Goal: Transaction & Acquisition: Subscribe to service/newsletter

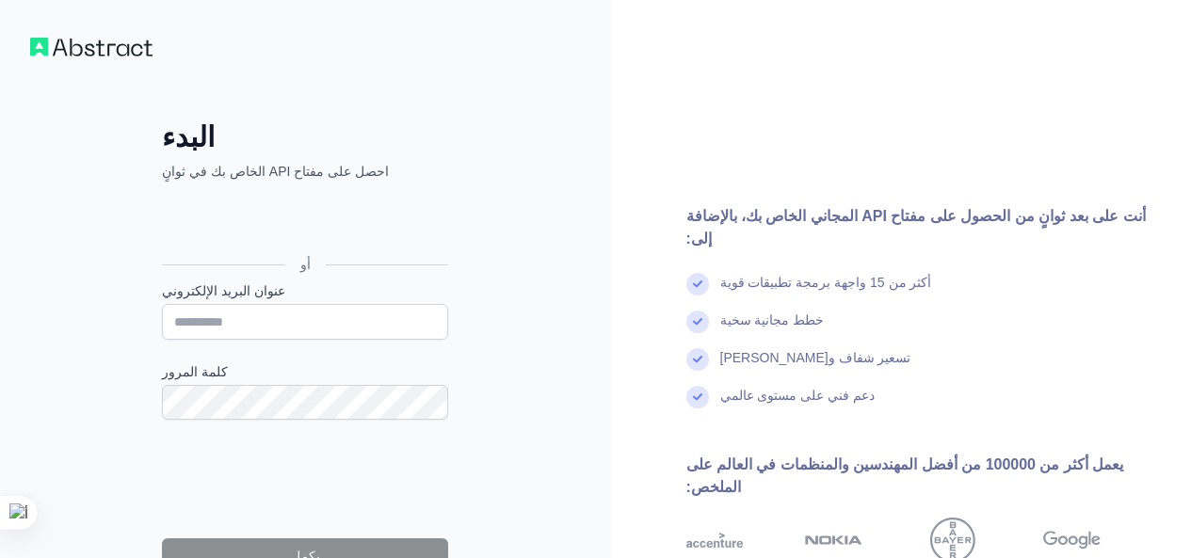
scroll to position [87, 0]
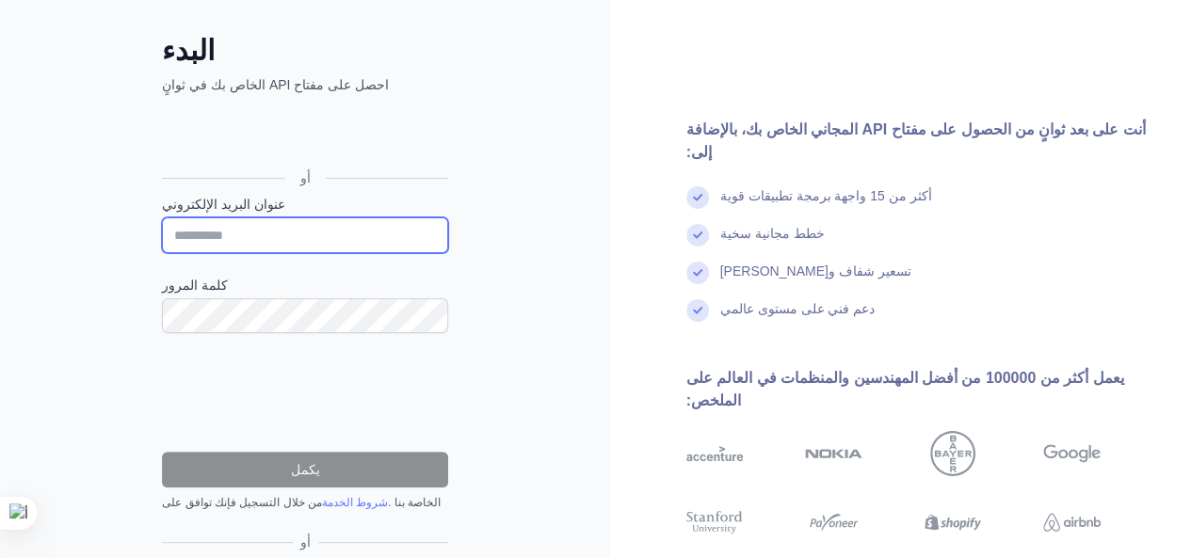
click at [346, 228] on input "عنوان البريد الإلكتروني" at bounding box center [305, 235] width 286 height 36
type input "**********"
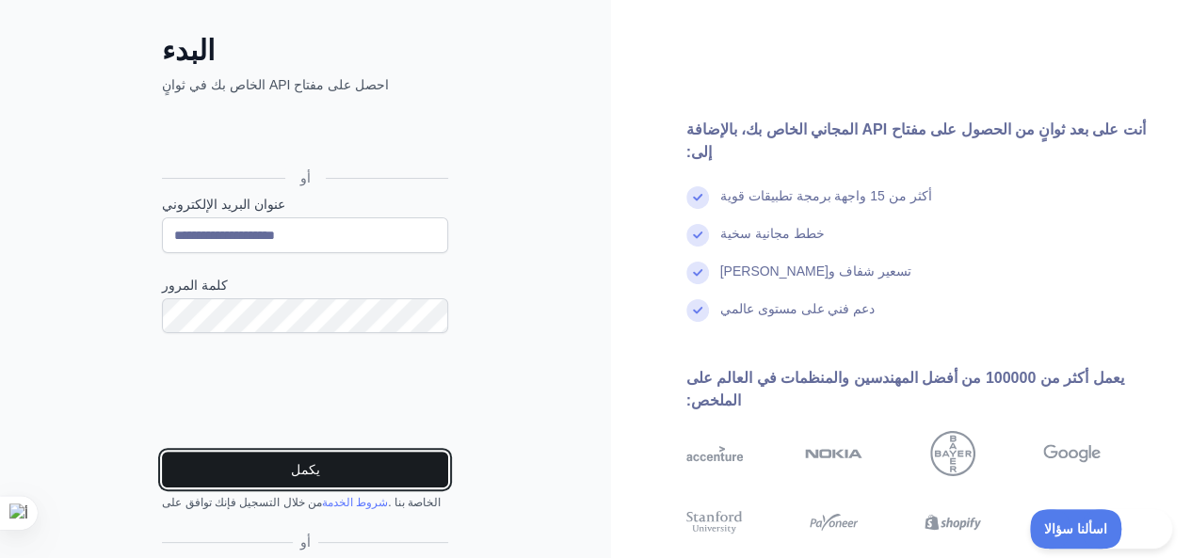
click at [347, 469] on button "يكمل" at bounding box center [305, 470] width 286 height 36
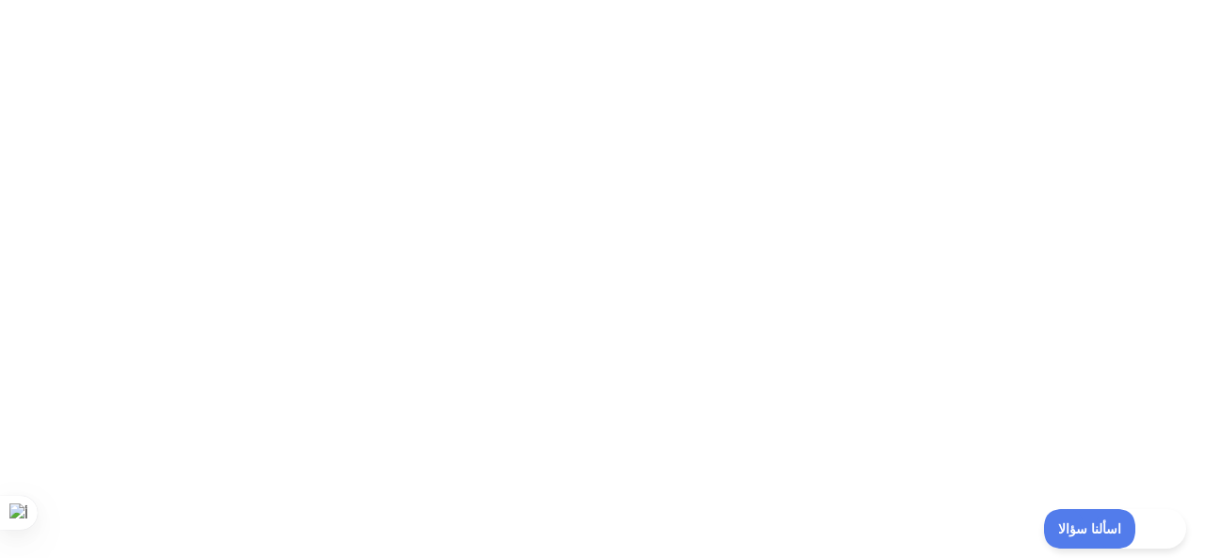
click at [1005, 300] on div at bounding box center [602, 279] width 1205 height 558
click at [996, 304] on div at bounding box center [602, 279] width 1205 height 558
click at [947, 166] on div at bounding box center [602, 279] width 1205 height 558
click at [1073, 201] on div at bounding box center [602, 279] width 1205 height 558
click at [1128, 48] on div at bounding box center [602, 279] width 1205 height 558
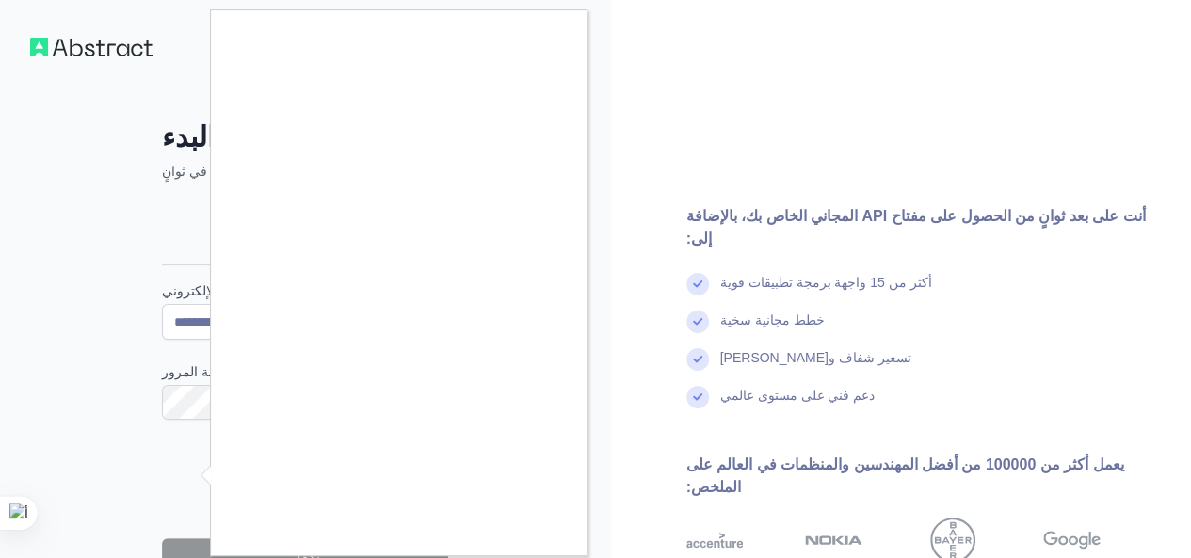
click at [681, 134] on div at bounding box center [595, 279] width 1191 height 558
click at [1025, 368] on div at bounding box center [595, 279] width 1191 height 558
click at [685, 81] on div at bounding box center [595, 279] width 1191 height 558
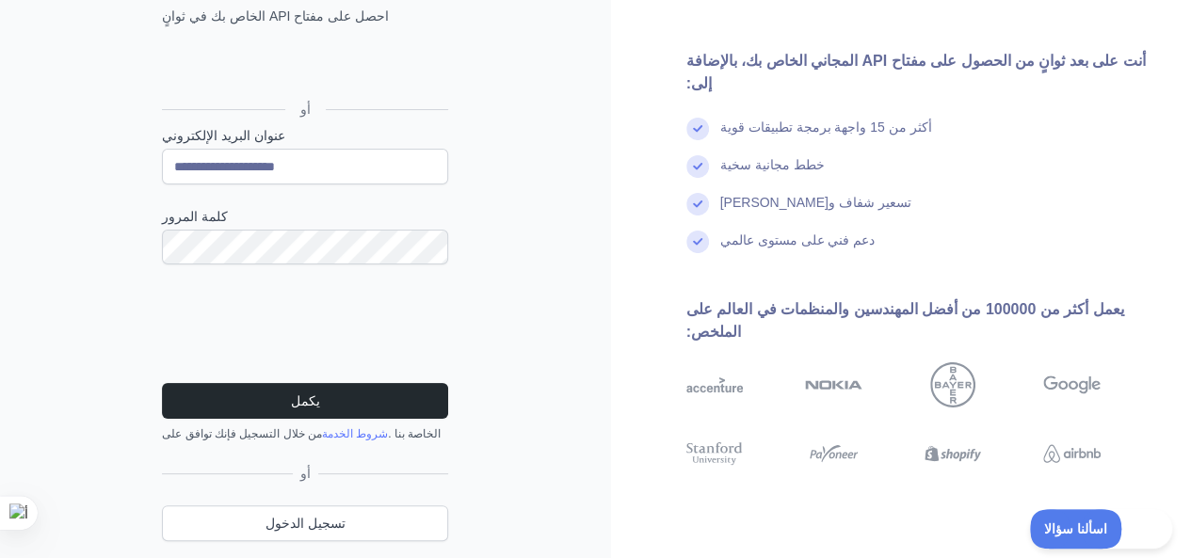
scroll to position [210, 0]
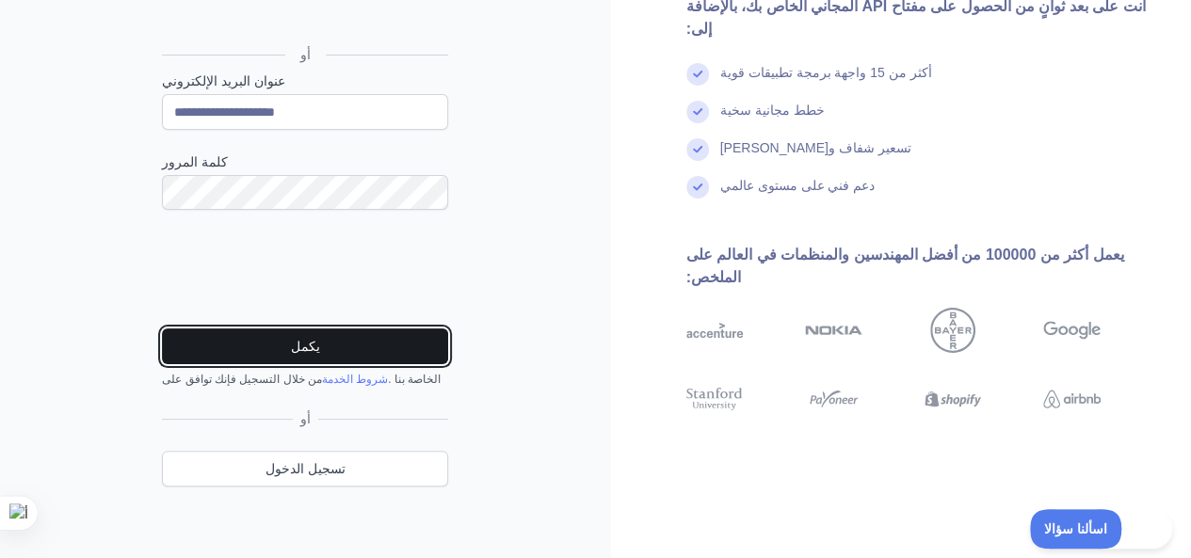
click at [416, 335] on button "يكمل" at bounding box center [305, 347] width 286 height 36
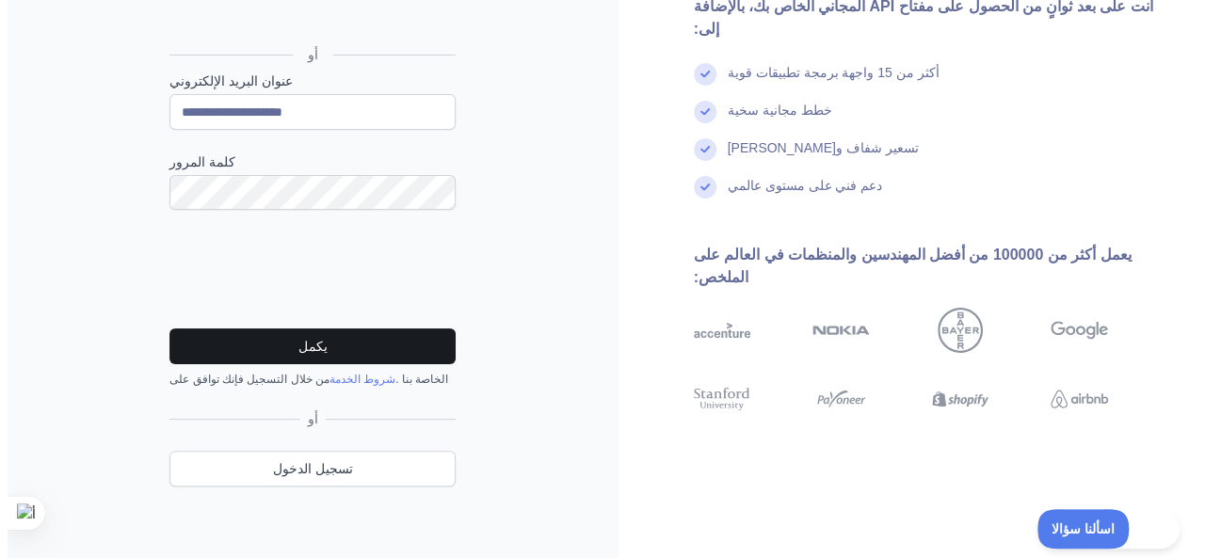
scroll to position [0, 0]
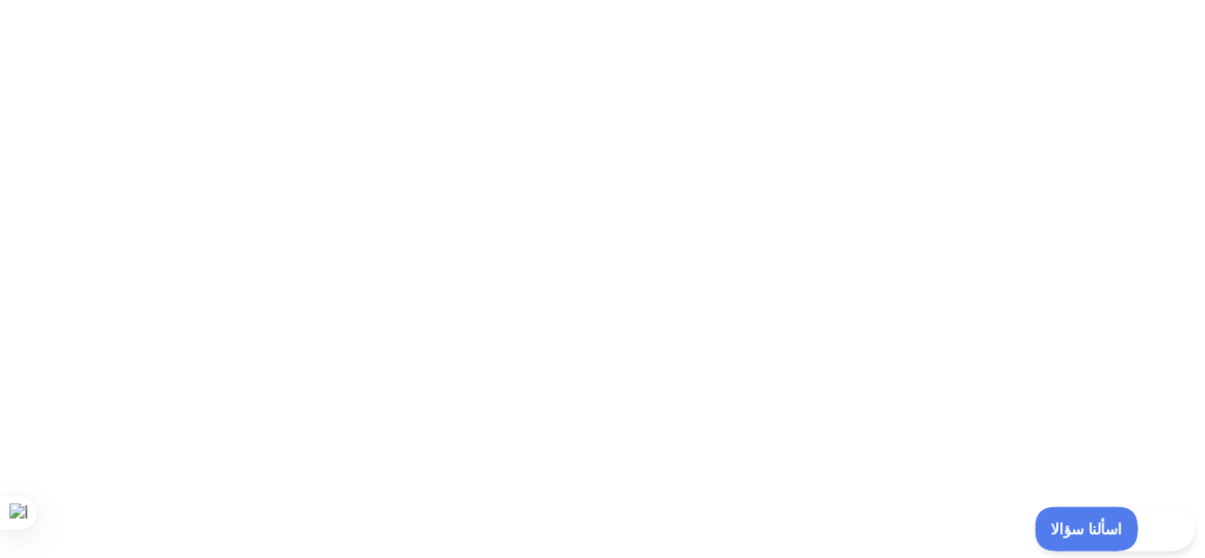
click at [1062, 516] on button "اسألنا سؤالا" at bounding box center [1080, 526] width 91 height 40
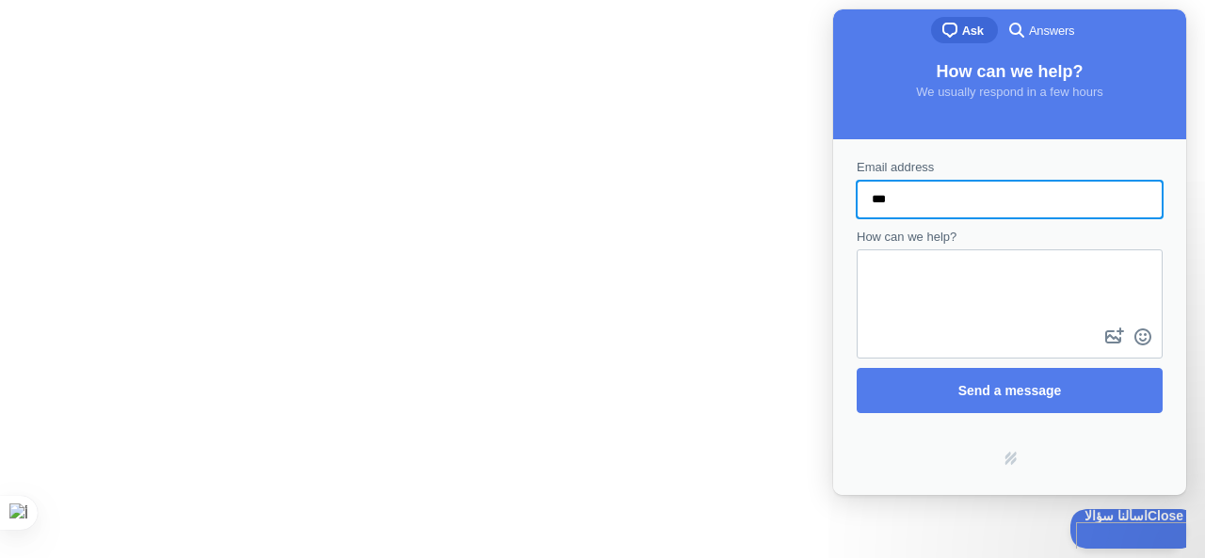
type input "***"
click at [1101, 322] on button "image-plus" at bounding box center [1115, 337] width 28 height 30
click at [714, 386] on div at bounding box center [602, 279] width 1205 height 558
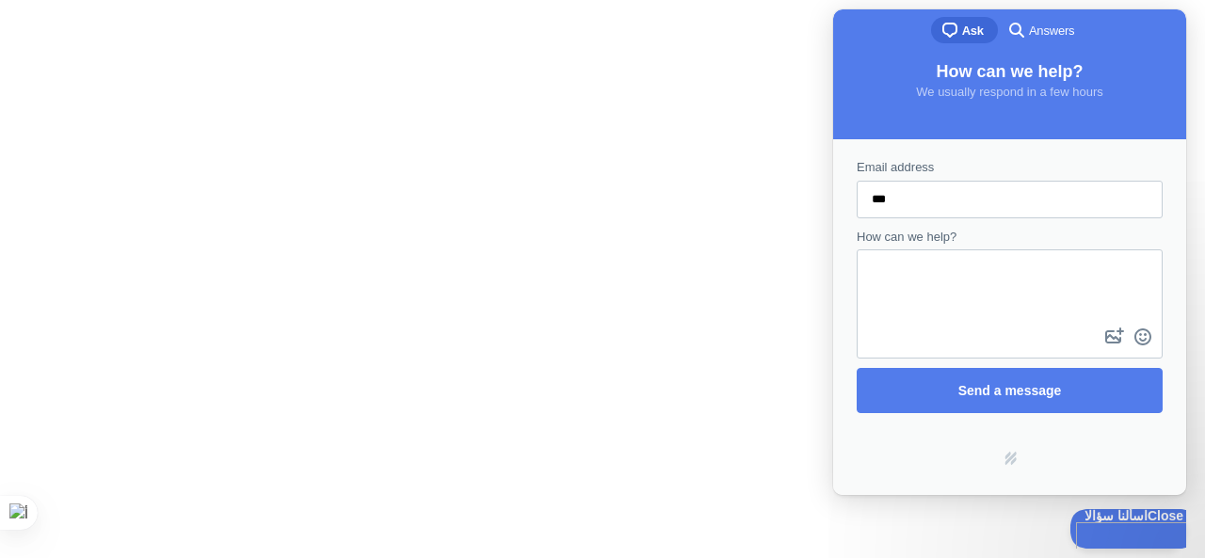
click at [733, 171] on div at bounding box center [602, 279] width 1205 height 558
click at [732, 228] on div at bounding box center [602, 279] width 1205 height 558
click at [598, 355] on div at bounding box center [602, 279] width 1205 height 558
click at [1098, 535] on button "اسألنا سؤالا Close" at bounding box center [1126, 526] width 127 height 40
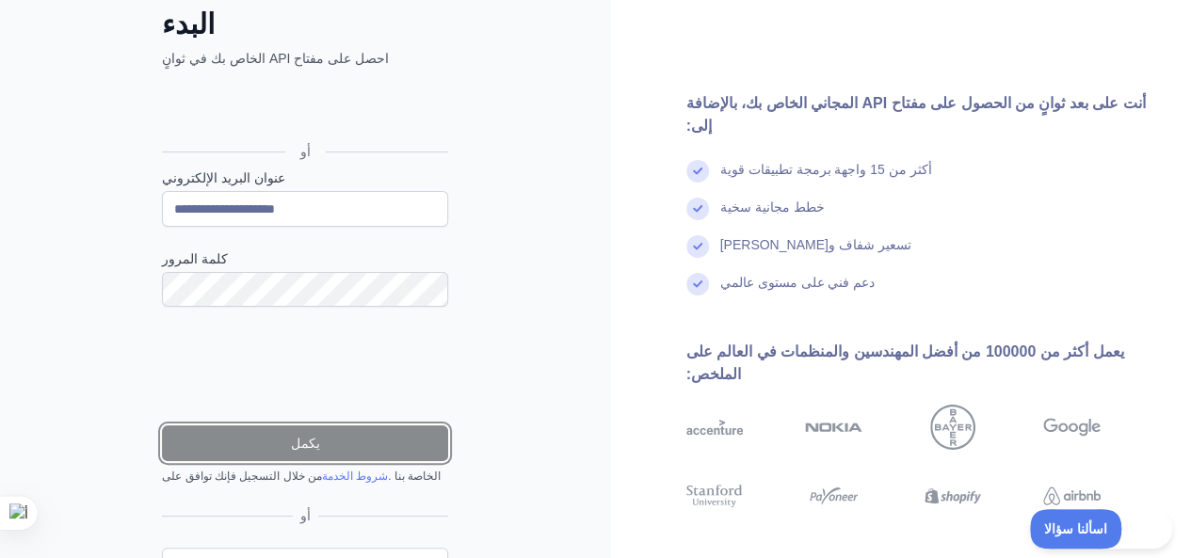
click at [405, 436] on button "يكمل" at bounding box center [305, 444] width 286 height 36
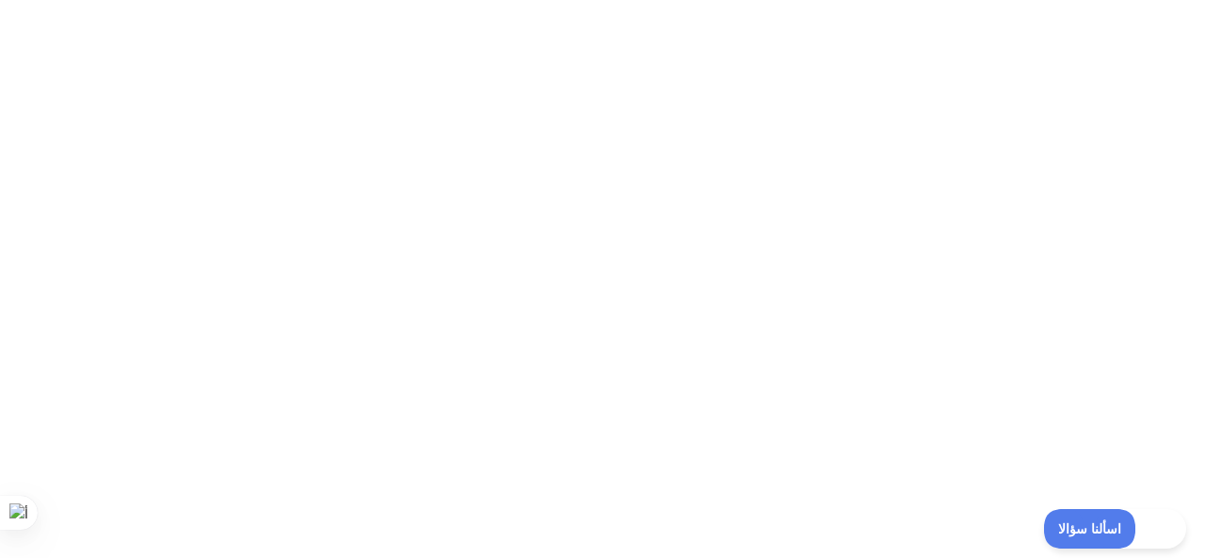
click at [454, 416] on div at bounding box center [602, 279] width 1205 height 558
click at [465, 410] on div at bounding box center [602, 279] width 1205 height 558
click at [471, 409] on div at bounding box center [602, 279] width 1205 height 558
click at [480, 400] on div at bounding box center [602, 279] width 1205 height 558
click at [482, 397] on div at bounding box center [602, 279] width 1205 height 558
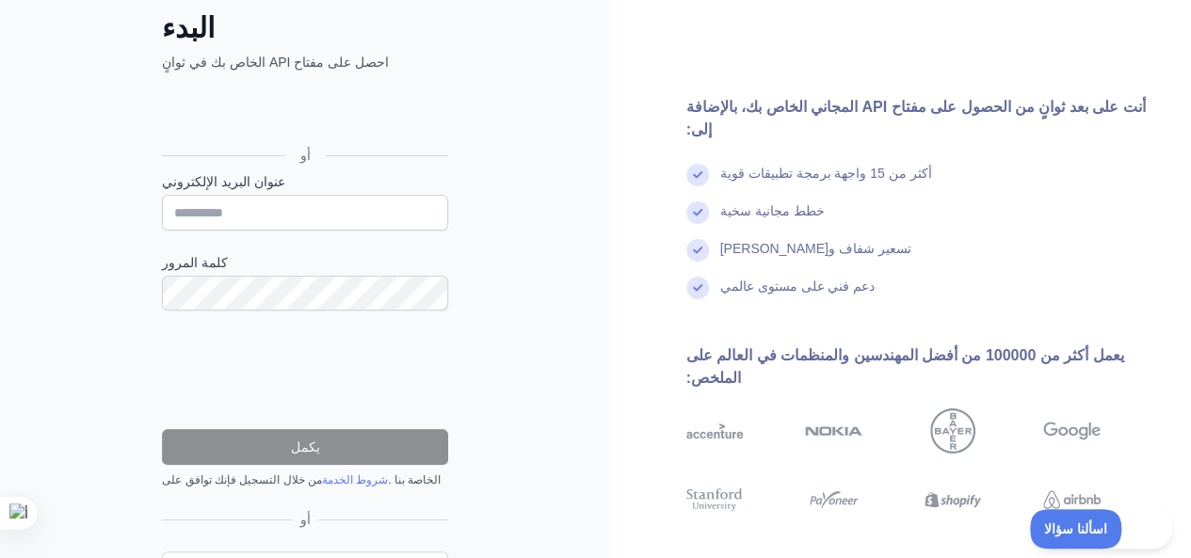
scroll to position [210, 0]
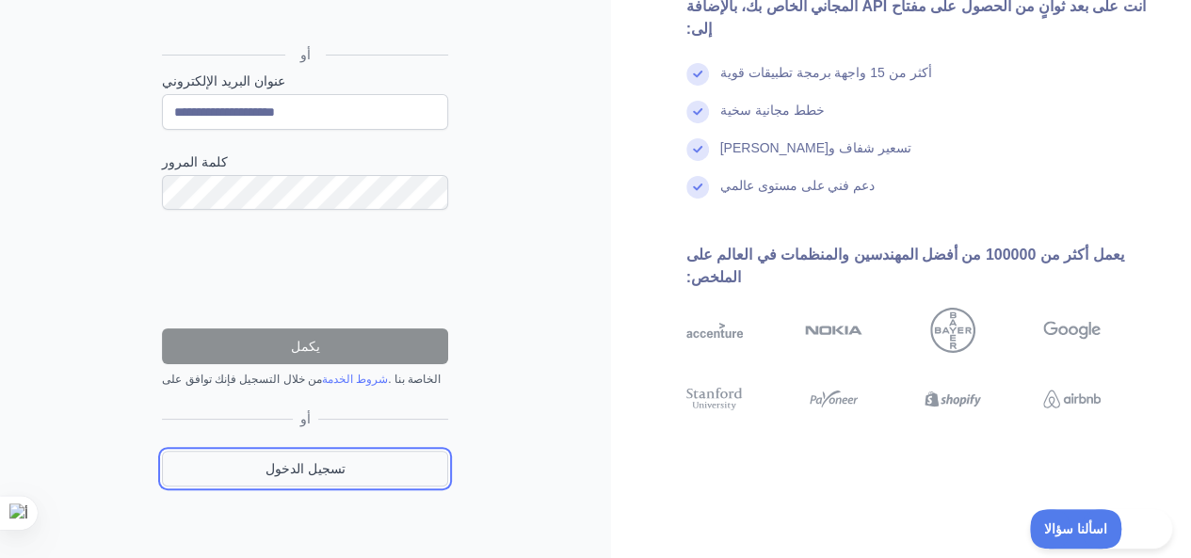
click at [431, 465] on link "تسجيل الدخول" at bounding box center [305, 469] width 286 height 36
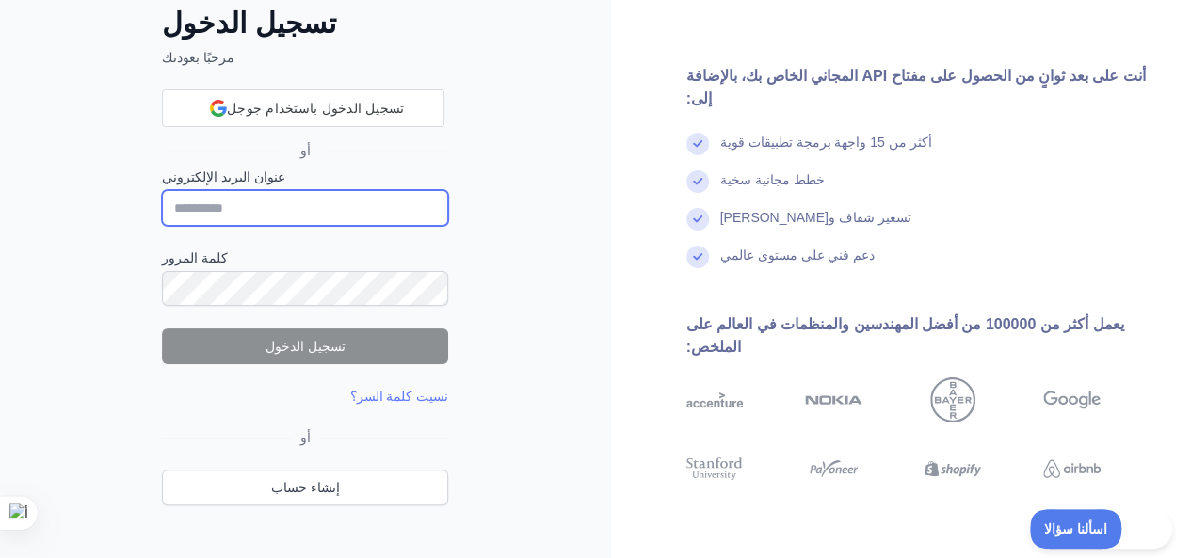
type input "**********"
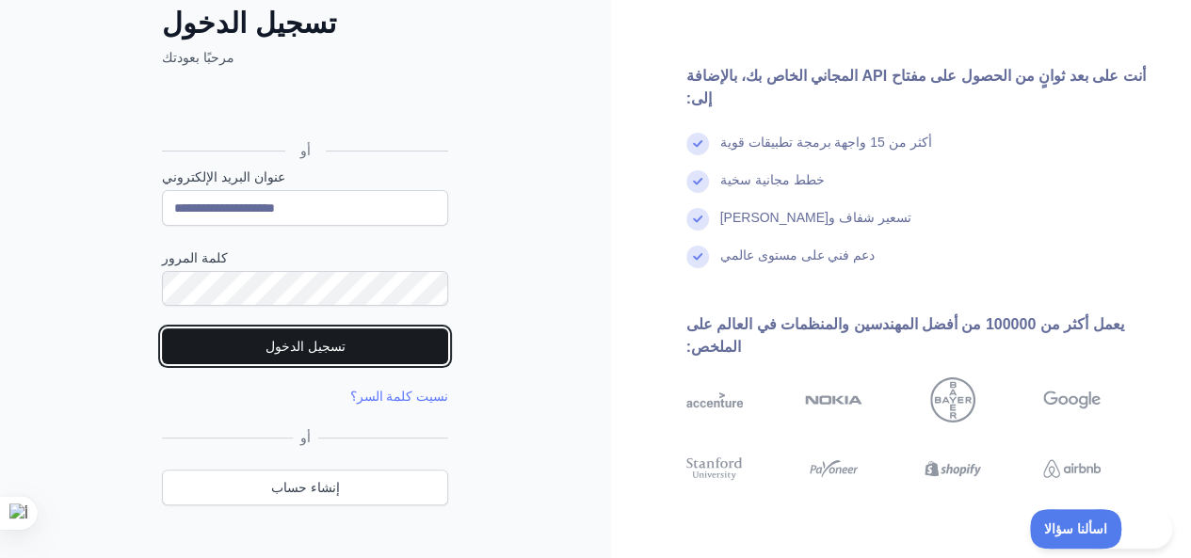
click at [424, 351] on button "تسجيل الدخول" at bounding box center [305, 347] width 286 height 36
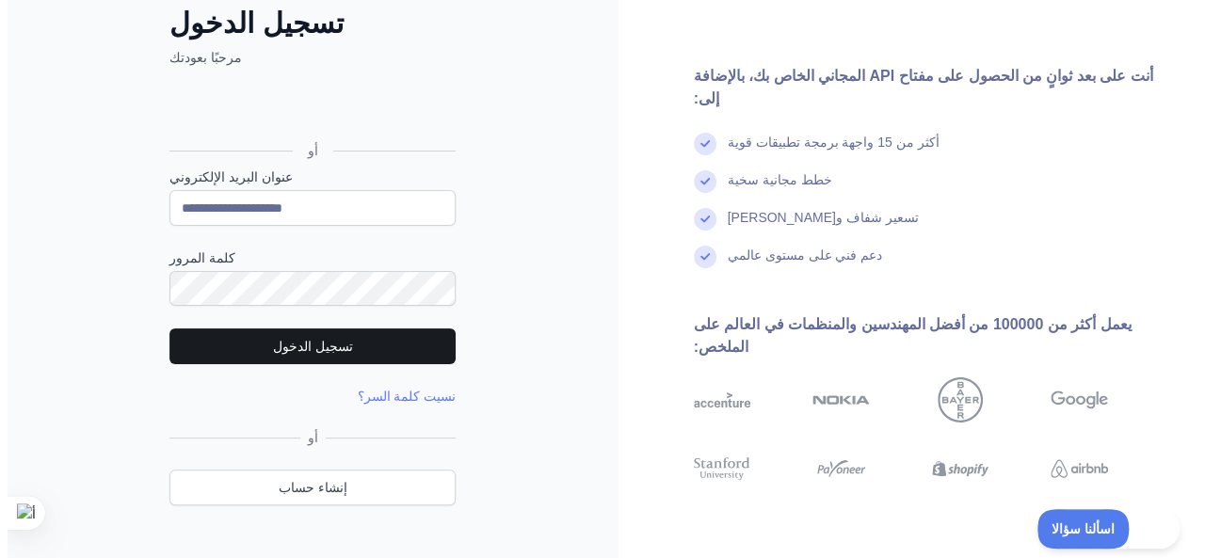
scroll to position [0, 0]
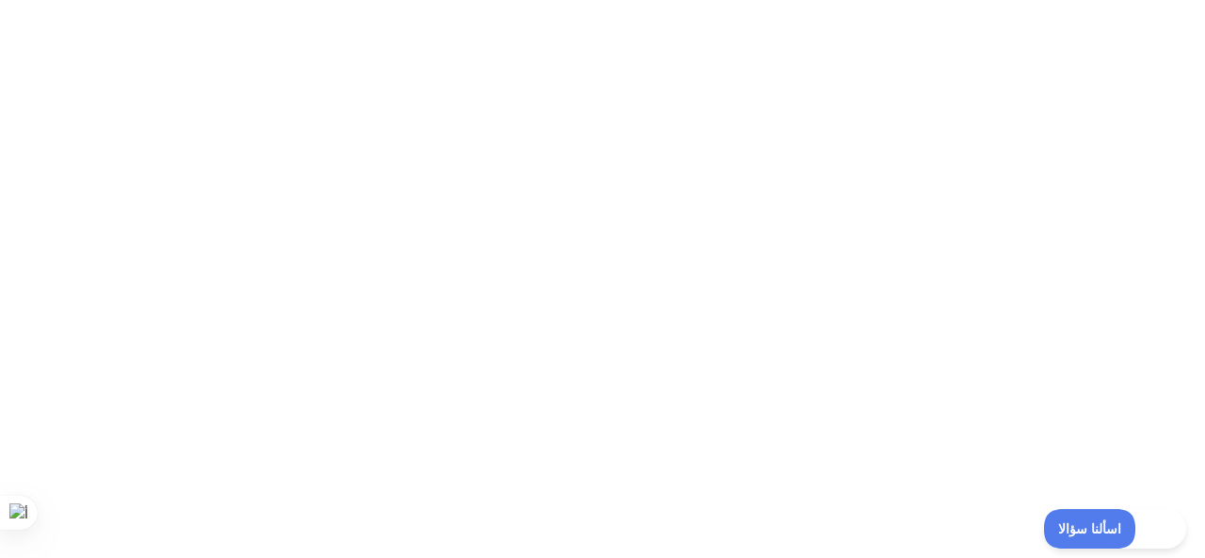
click at [1062, 243] on div at bounding box center [602, 279] width 1205 height 558
